Goal: Task Accomplishment & Management: Manage account settings

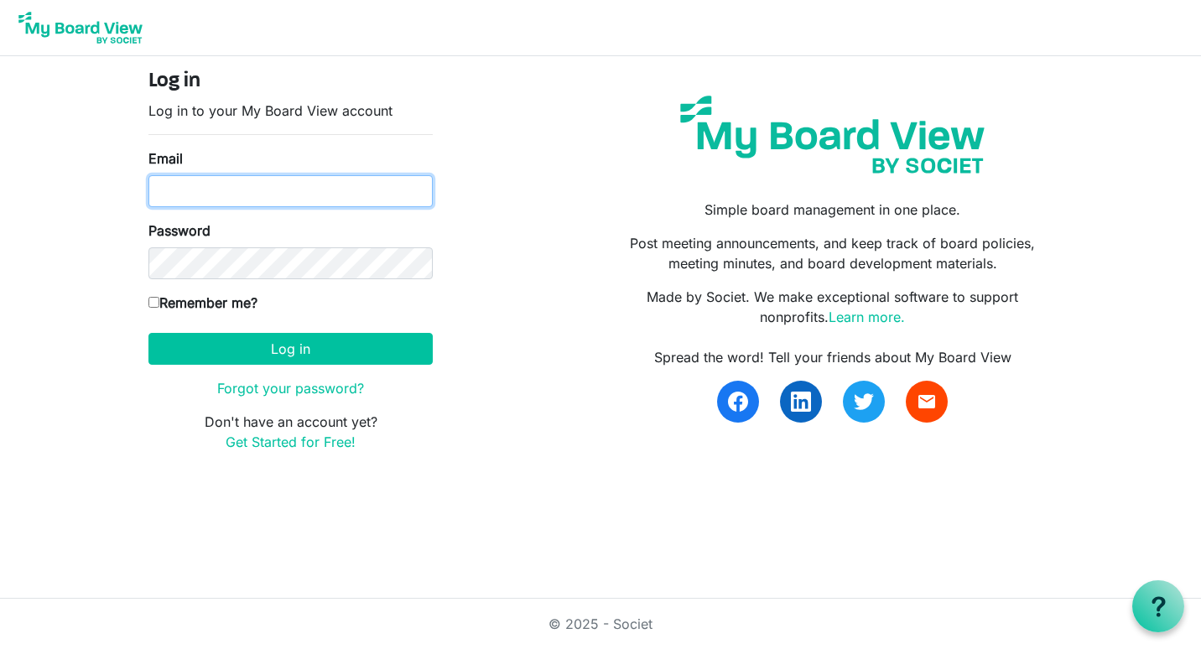
type input "clawrence2505@gmail.com"
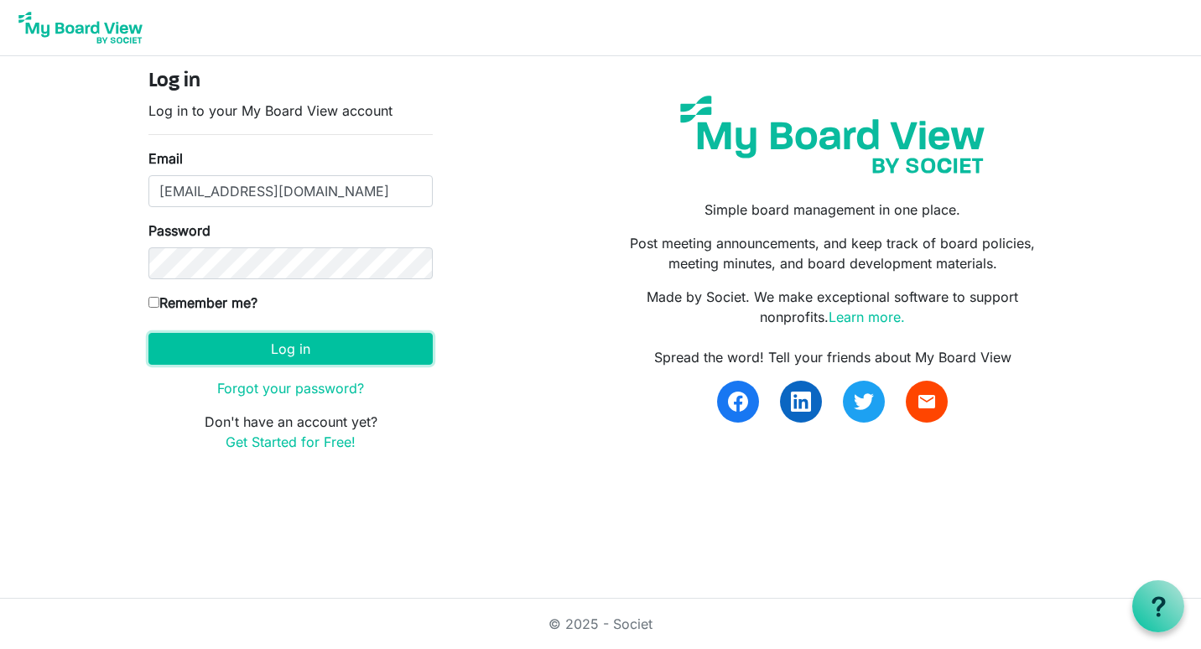
click at [257, 355] on button "Log in" at bounding box center [290, 349] width 284 height 32
click at [257, 350] on button "Log in" at bounding box center [290, 349] width 284 height 32
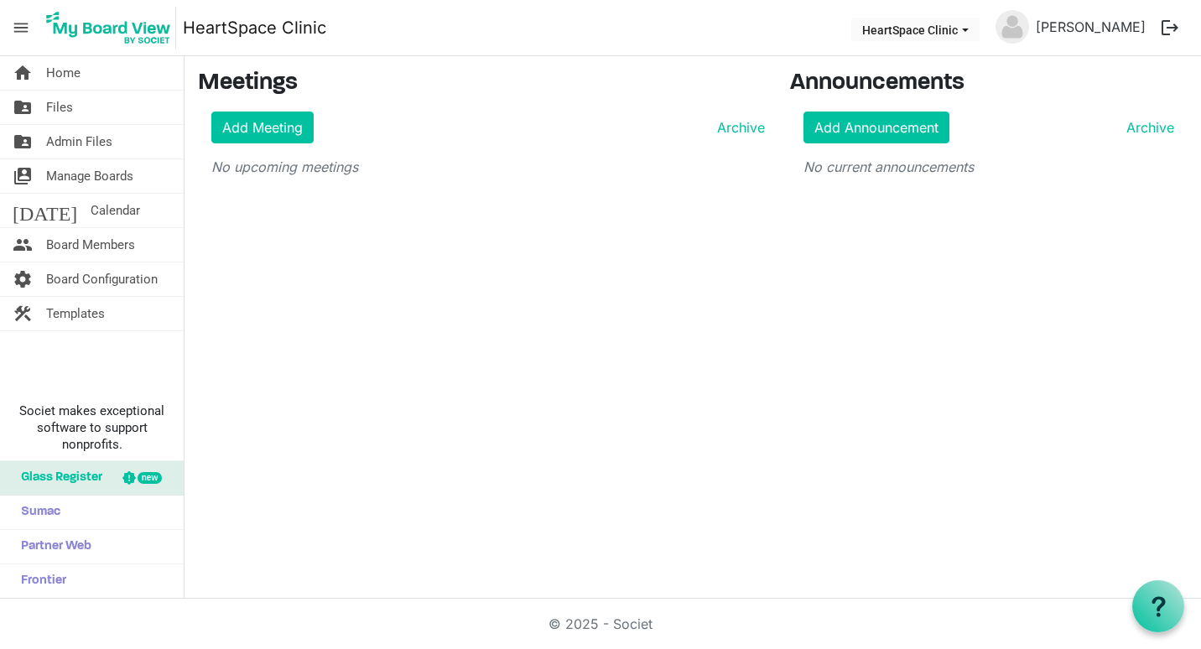
click at [44, 114] on link "folder_shared Files" at bounding box center [92, 108] width 184 height 34
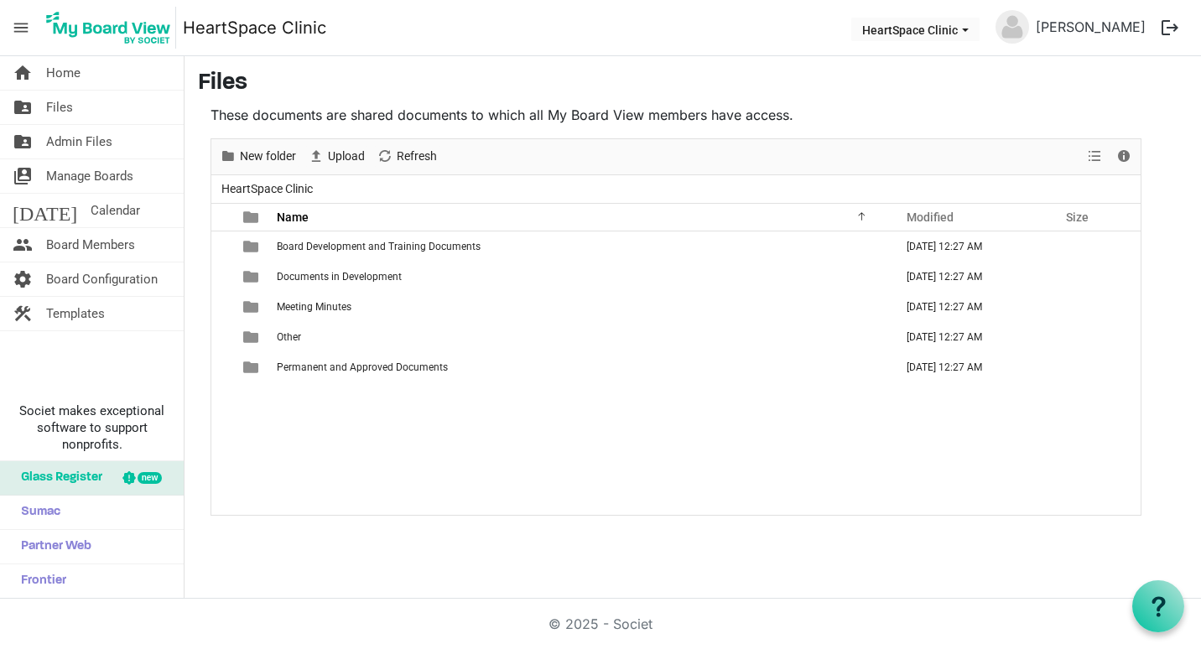
click at [80, 138] on span "Admin Files" at bounding box center [79, 142] width 66 height 34
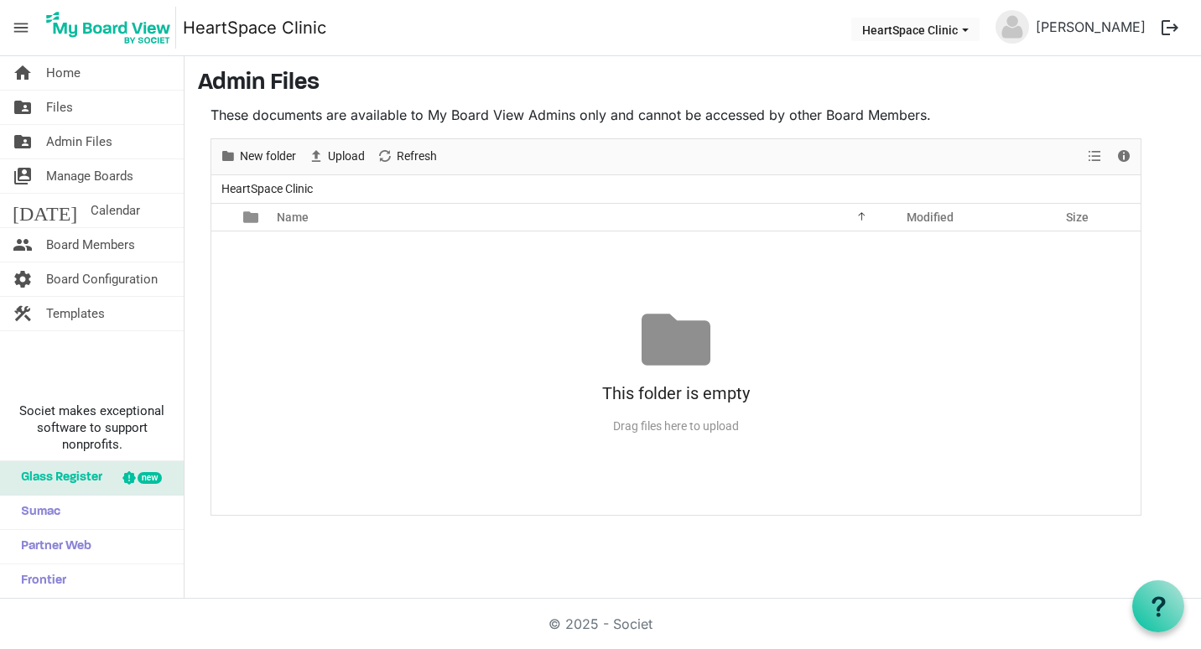
click at [76, 266] on span "Board Configuration" at bounding box center [102, 279] width 112 height 34
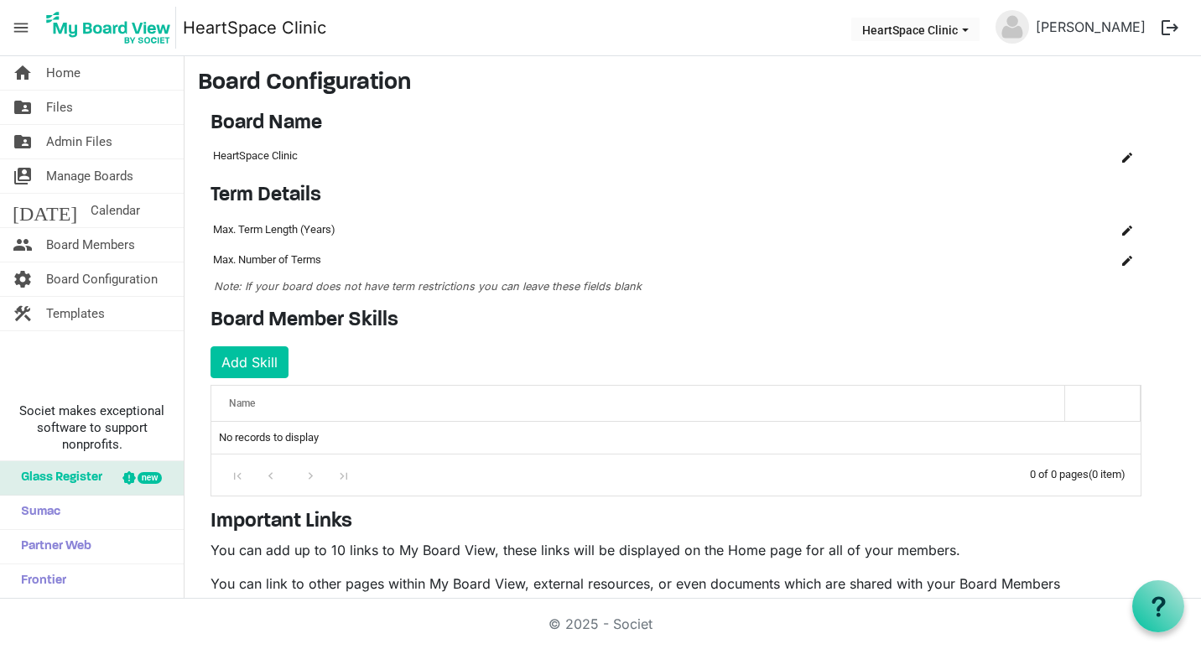
click at [57, 109] on span "Files" at bounding box center [59, 108] width 27 height 34
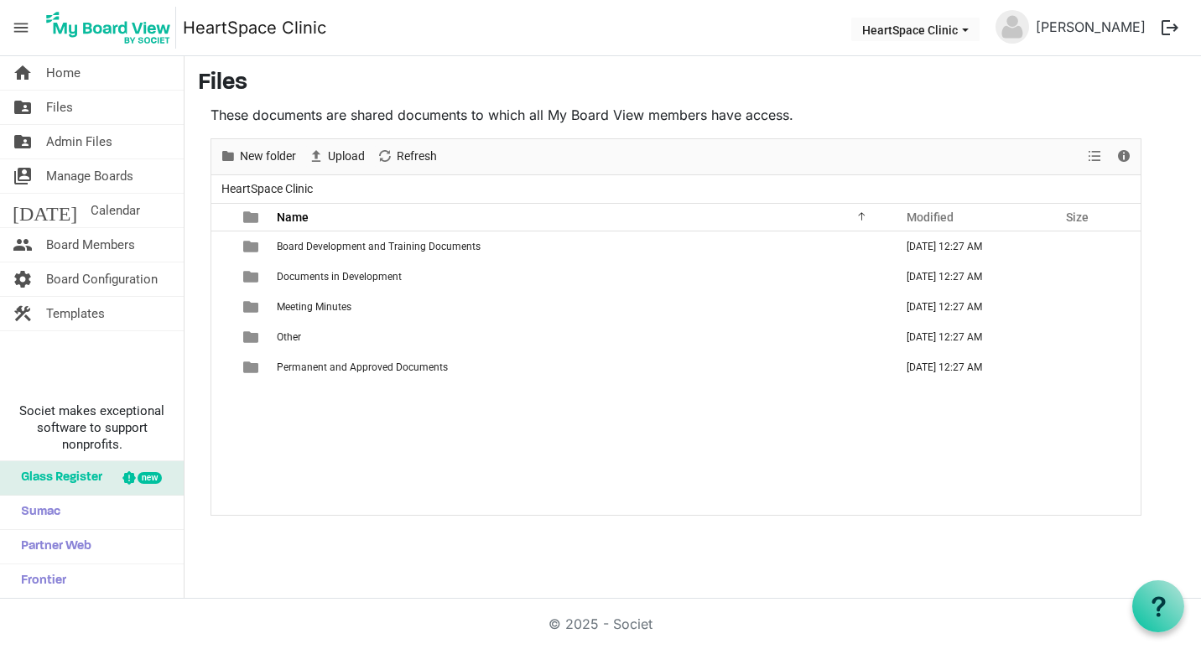
click at [319, 272] on span "Documents in Development" at bounding box center [339, 277] width 125 height 12
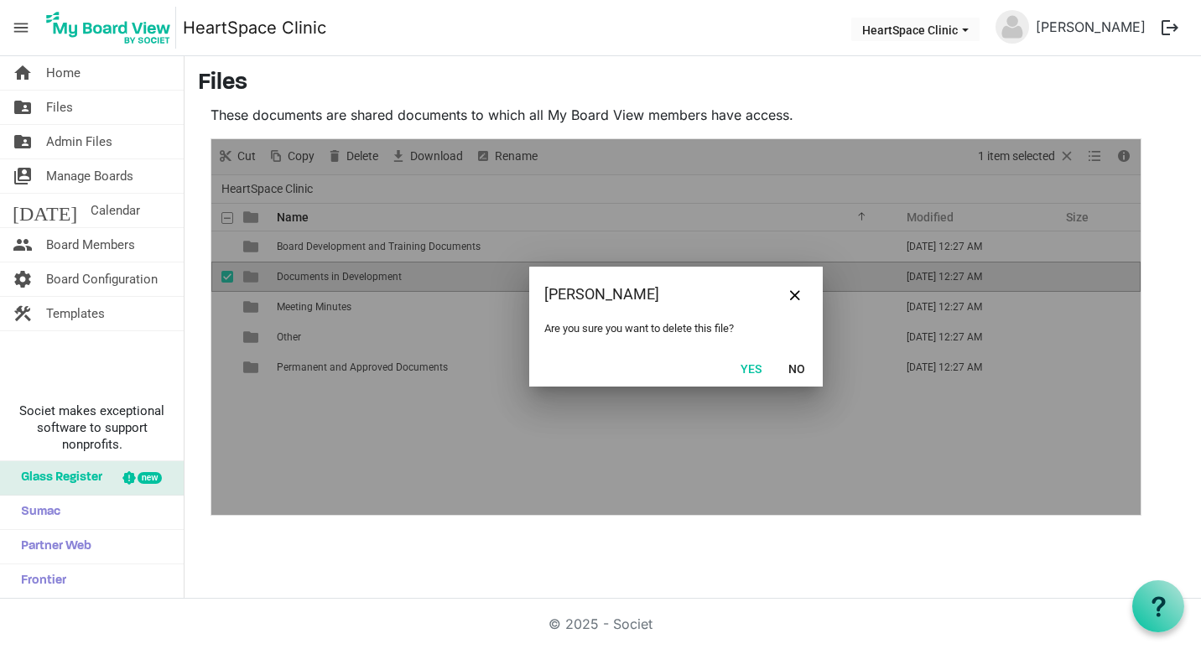
click at [765, 370] on button "Yes" at bounding box center [750, 367] width 43 height 23
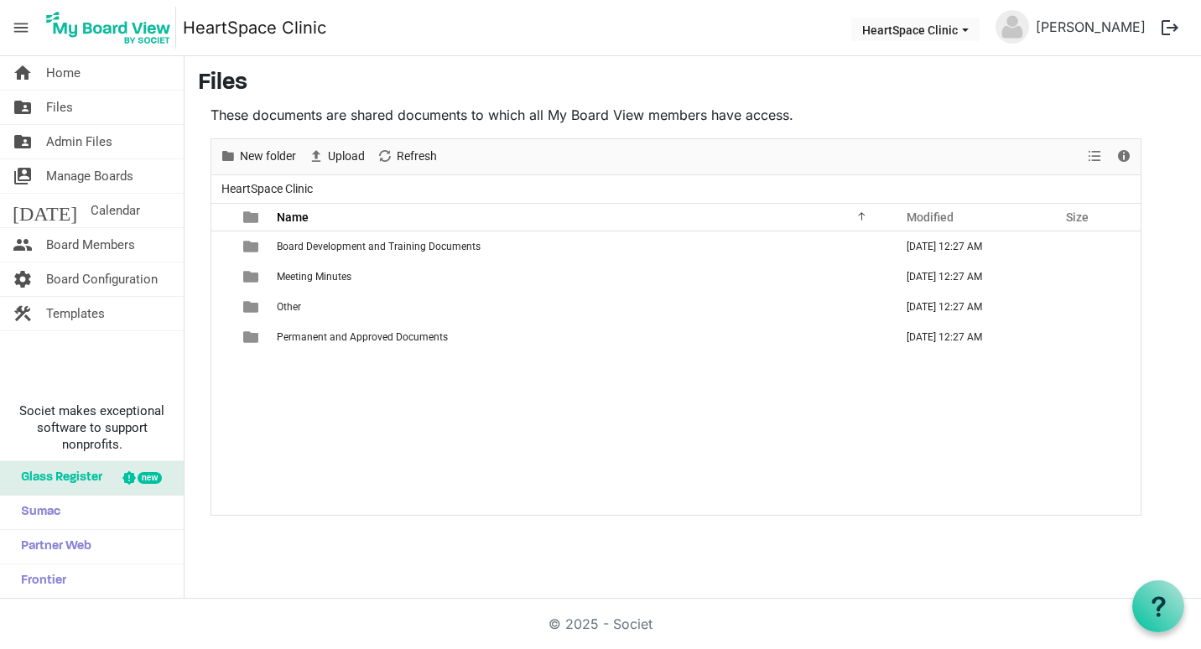
click at [448, 243] on span "Board Development and Training Documents" at bounding box center [379, 247] width 204 height 12
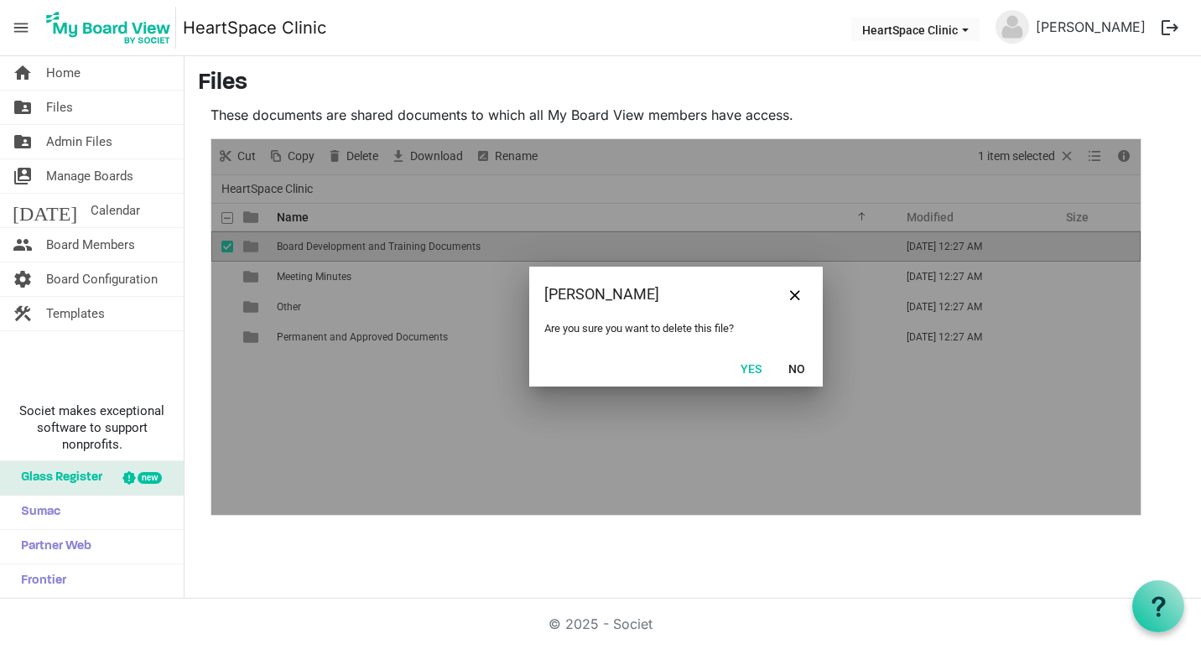
click at [755, 374] on button "Yes" at bounding box center [750, 367] width 43 height 23
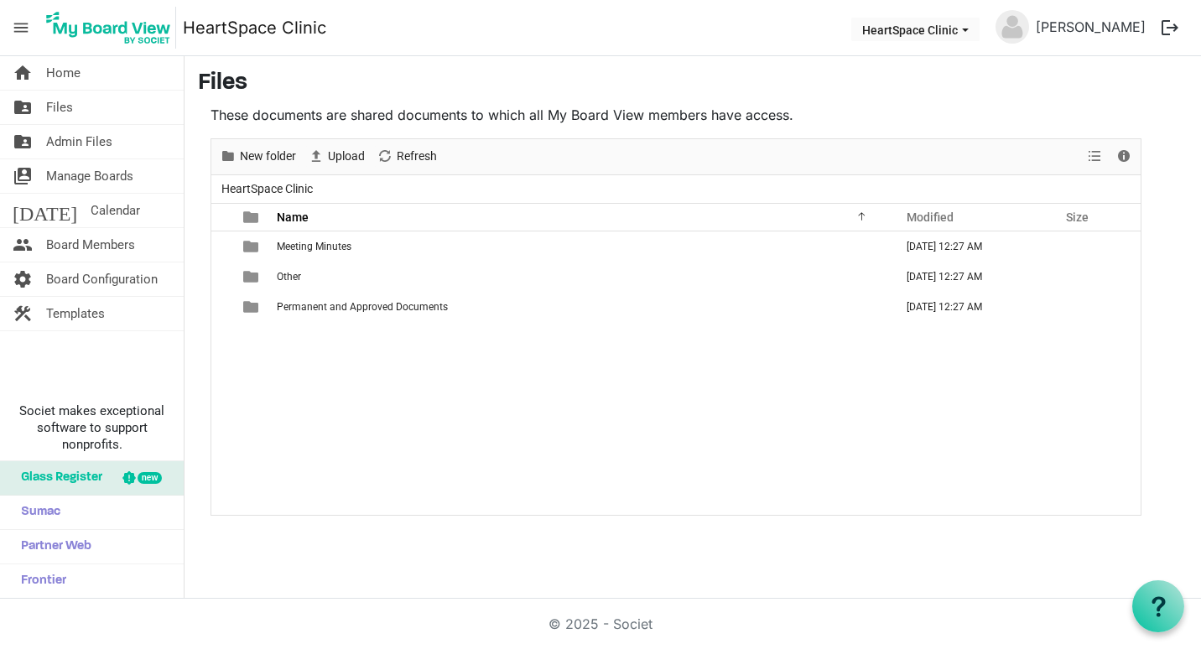
click at [324, 241] on span "Meeting Minutes" at bounding box center [314, 247] width 75 height 12
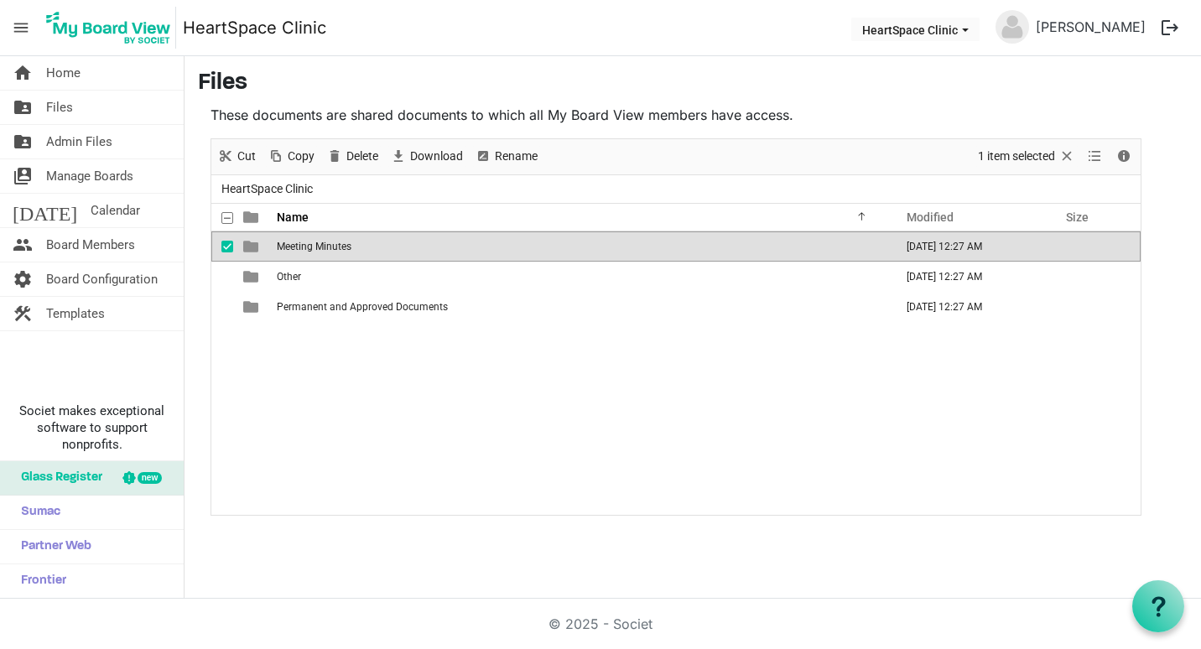
click at [324, 241] on span "Meeting Minutes" at bounding box center [314, 247] width 75 height 12
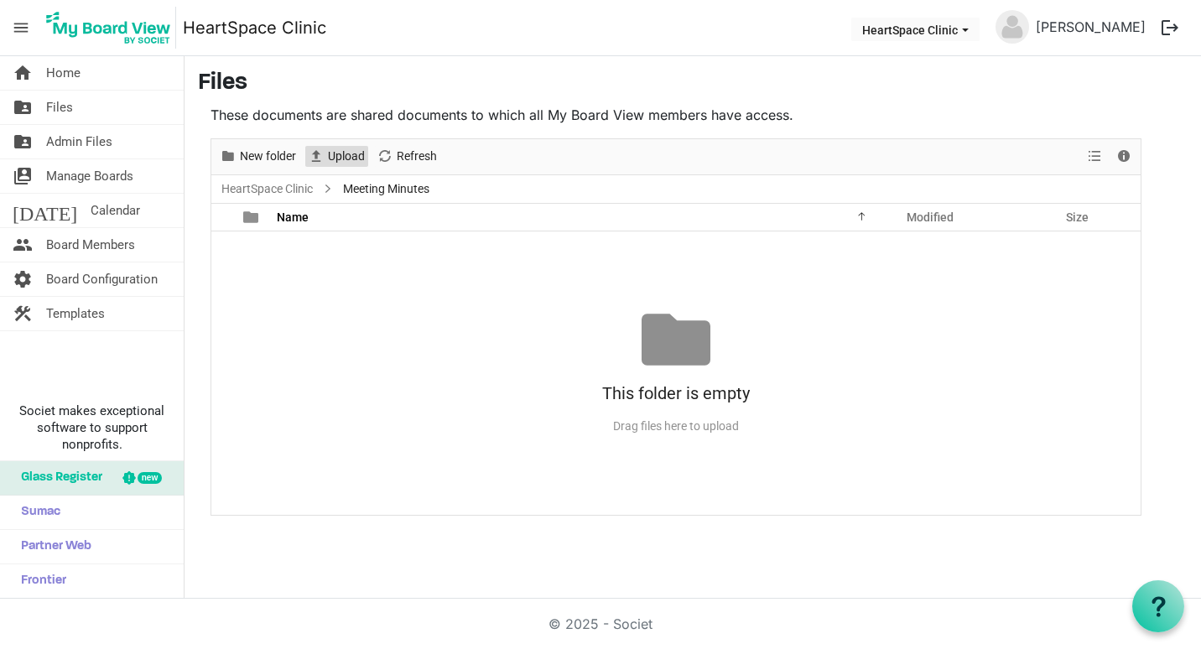
click at [341, 158] on span "Upload" at bounding box center [346, 156] width 40 height 21
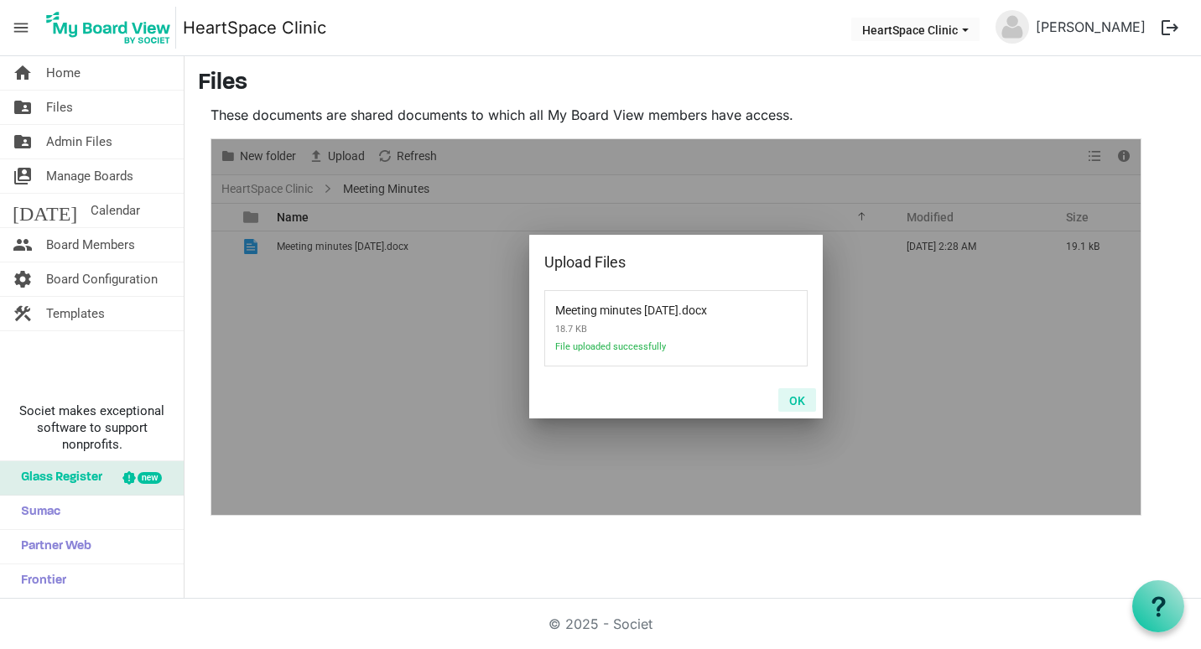
click at [805, 397] on button "OK" at bounding box center [797, 399] width 38 height 23
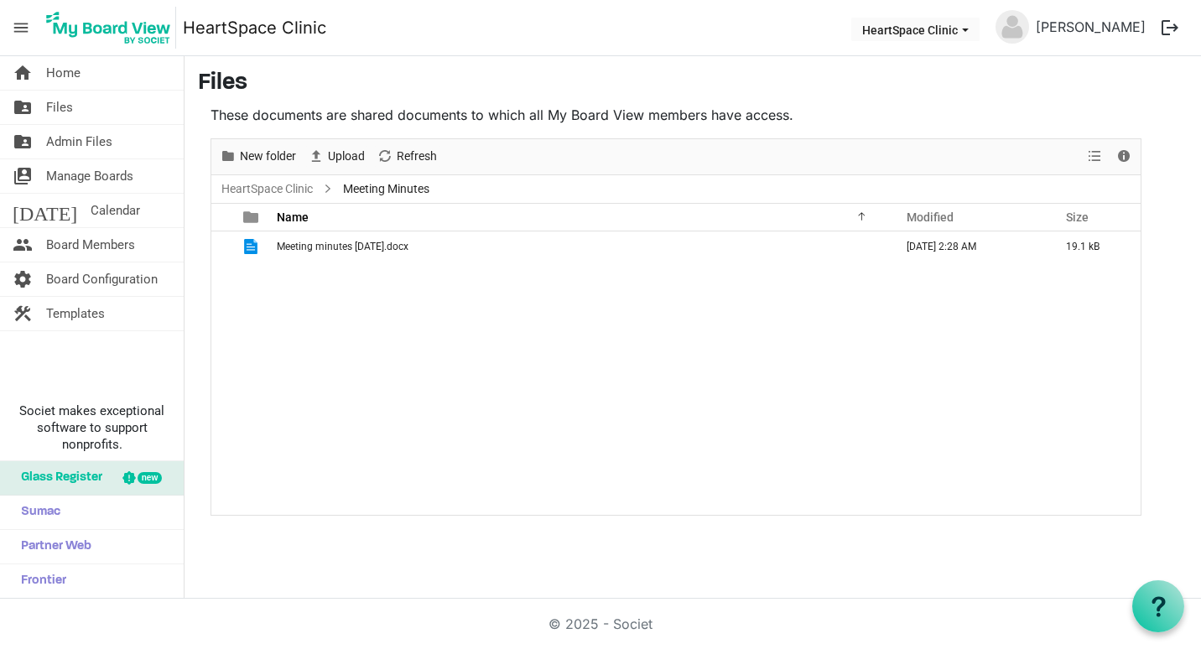
click at [298, 216] on span "Name" at bounding box center [293, 216] width 32 height 13
